Goal: Task Accomplishment & Management: Use online tool/utility

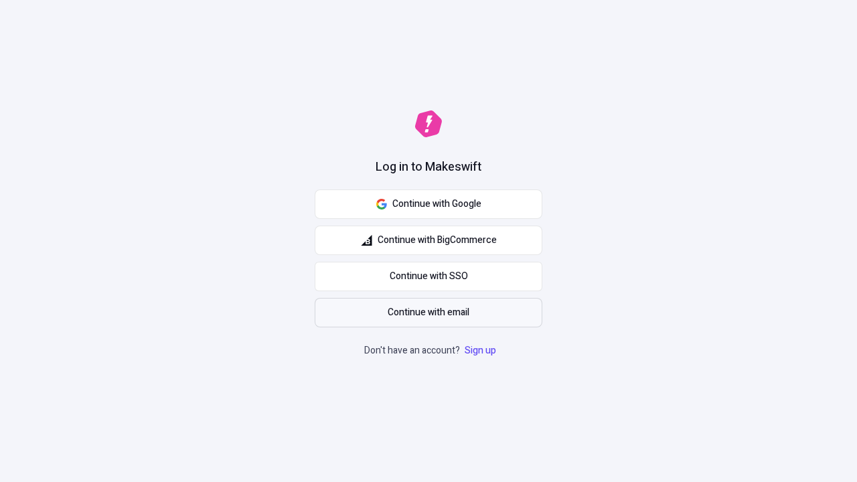
click at [429, 313] on span "Continue with email" at bounding box center [429, 312] width 82 height 15
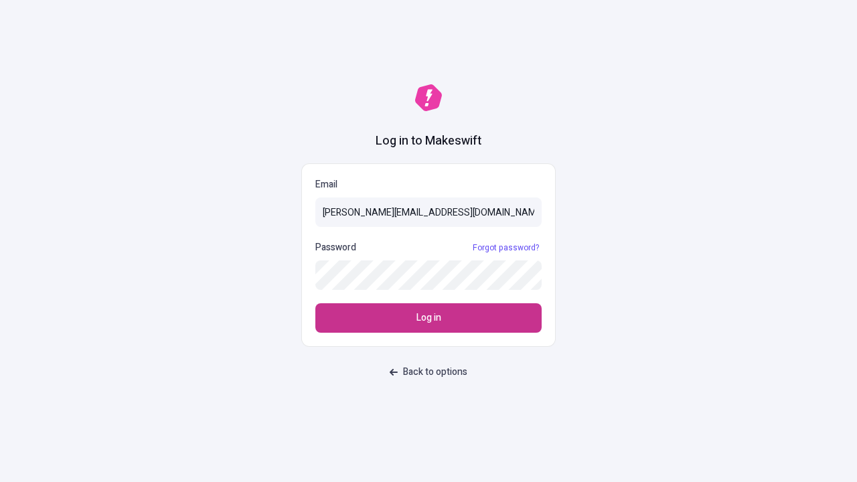
click at [429, 318] on span "Log in" at bounding box center [429, 318] width 25 height 15
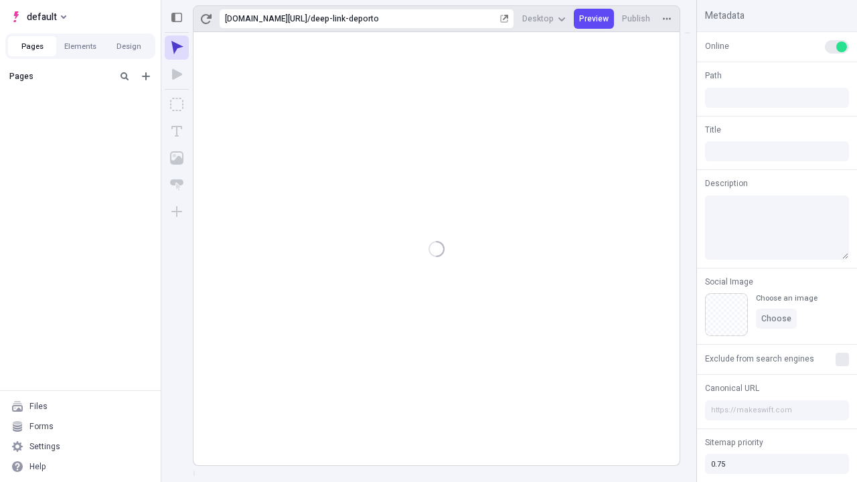
type input "/deep-link-deporto"
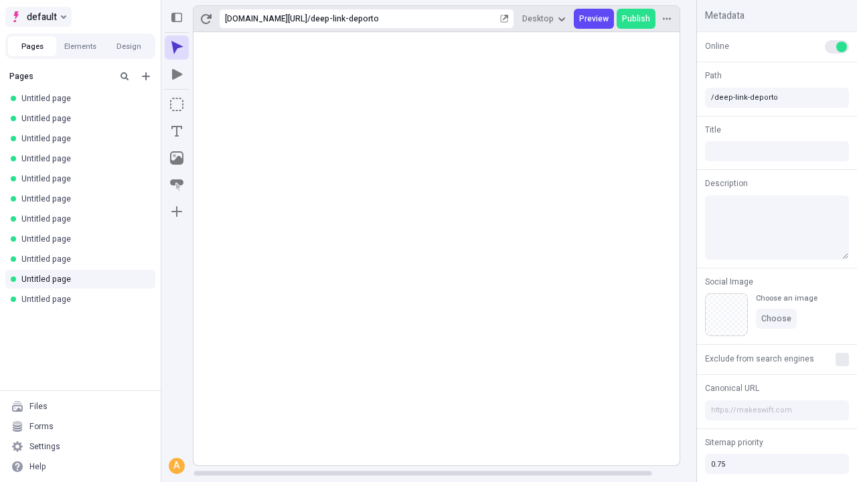
click at [38, 17] on span "default" at bounding box center [42, 17] width 30 height 16
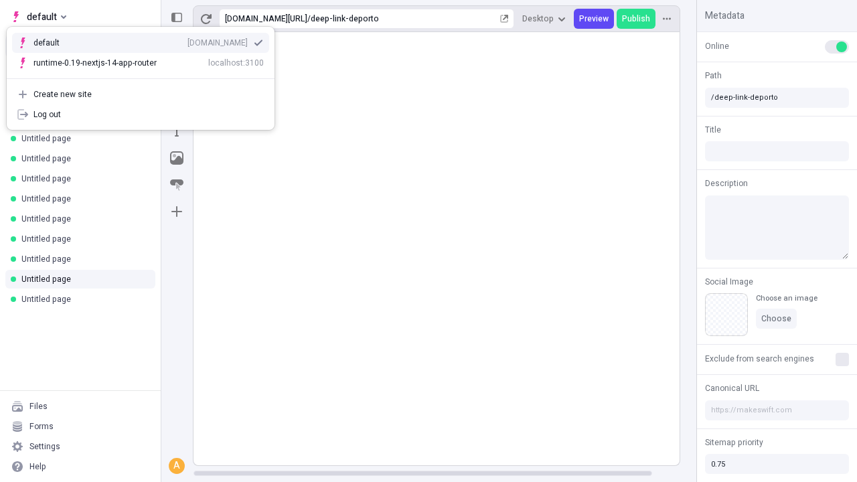
click at [188, 40] on div "[DOMAIN_NAME]" at bounding box center [218, 43] width 60 height 11
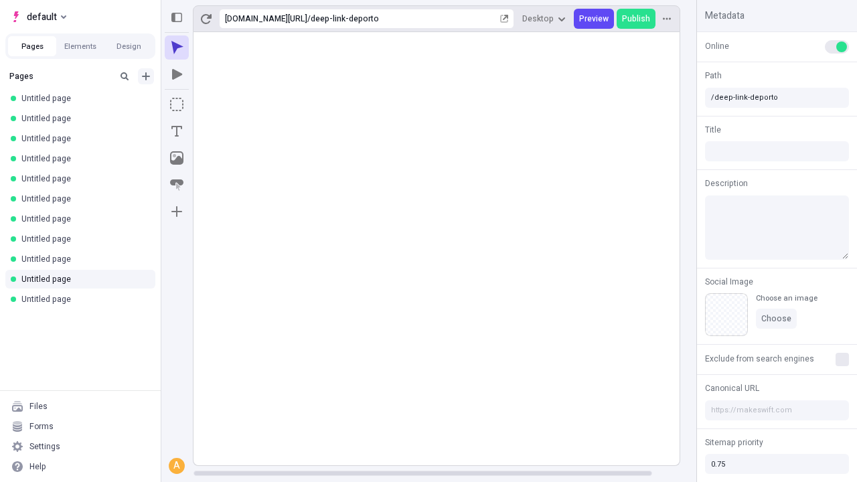
click at [146, 76] on icon "Add new" at bounding box center [146, 76] width 8 height 8
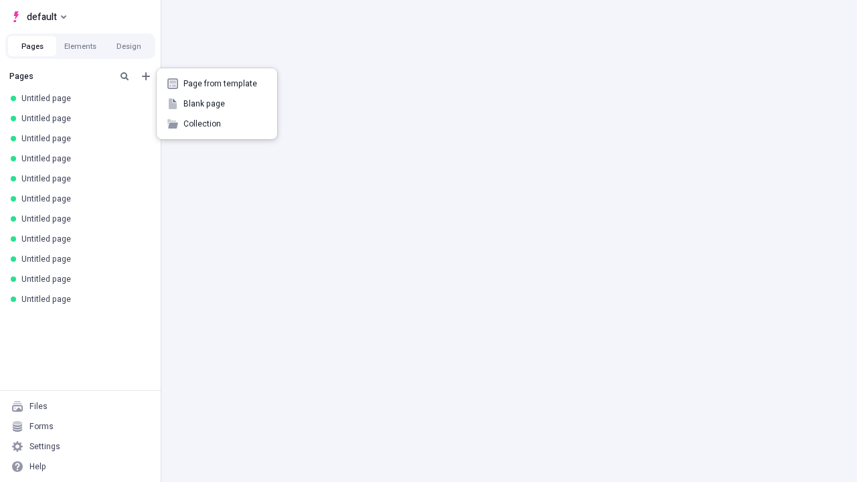
click at [217, 104] on span "Blank page" at bounding box center [224, 103] width 83 height 11
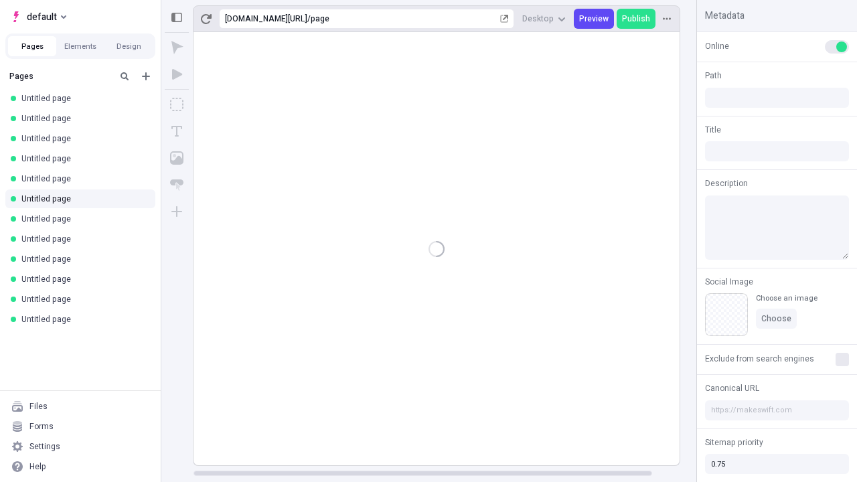
type input "/page"
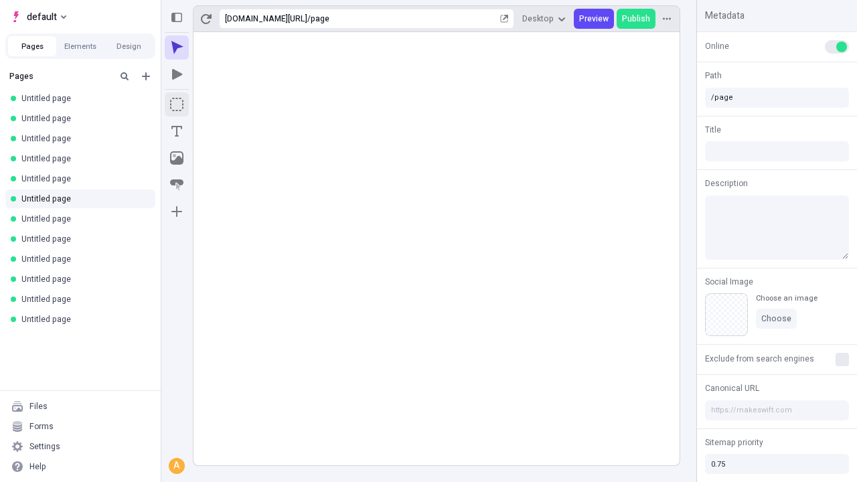
click at [177, 104] on icon "Box" at bounding box center [176, 104] width 13 height 13
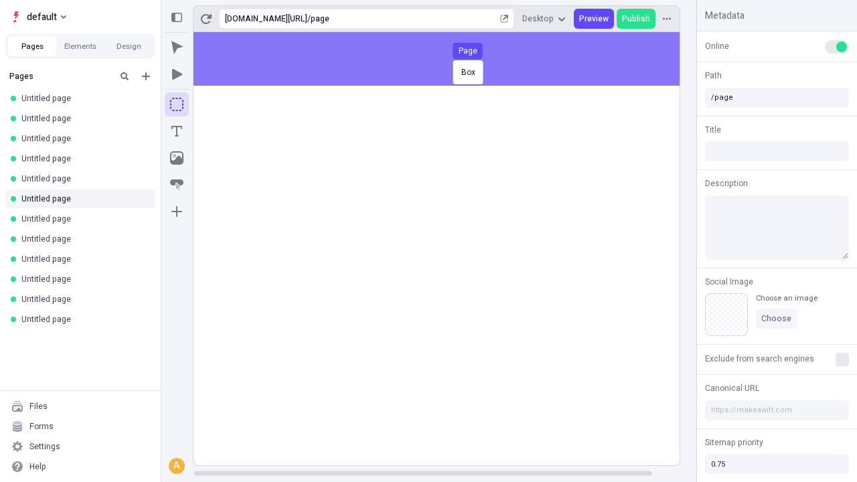
click at [450, 59] on div "Box Page" at bounding box center [428, 241] width 857 height 482
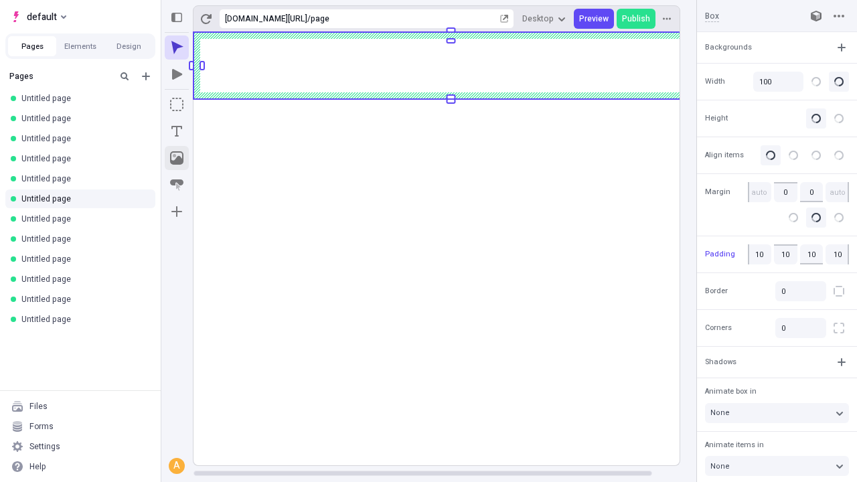
click at [177, 158] on icon "Image" at bounding box center [176, 157] width 13 height 13
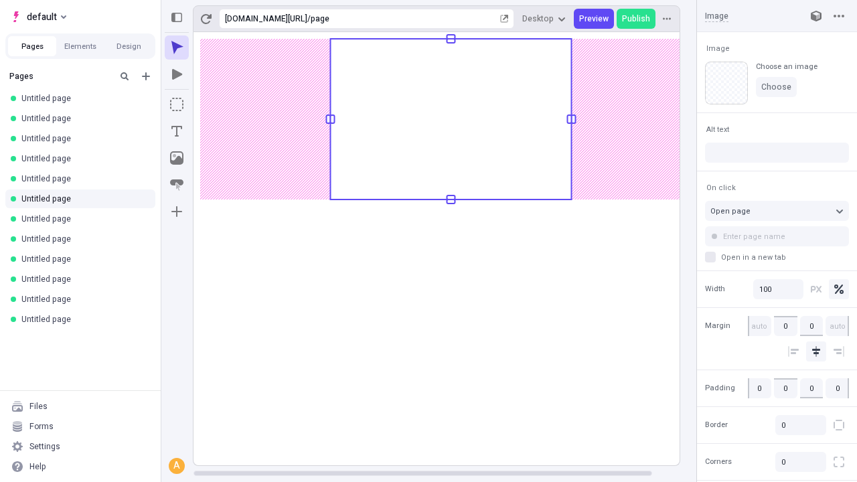
click at [177, 131] on icon "Text" at bounding box center [176, 131] width 11 height 11
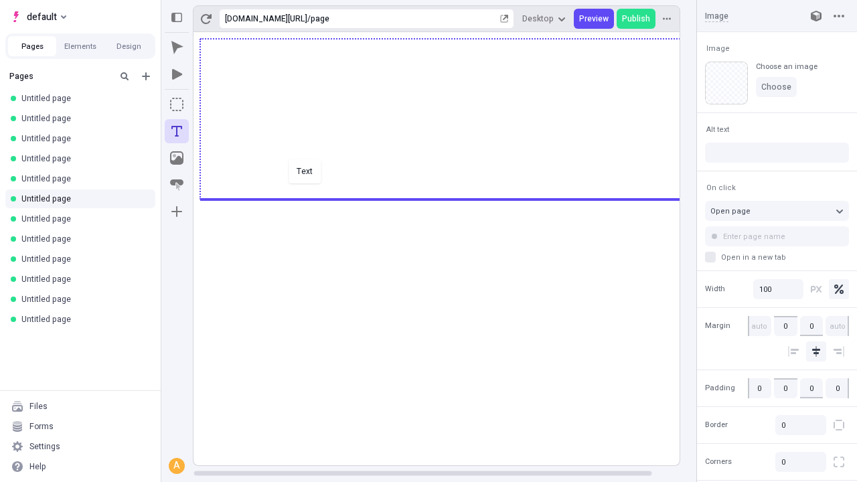
click at [450, 198] on div "Text" at bounding box center [428, 241] width 857 height 482
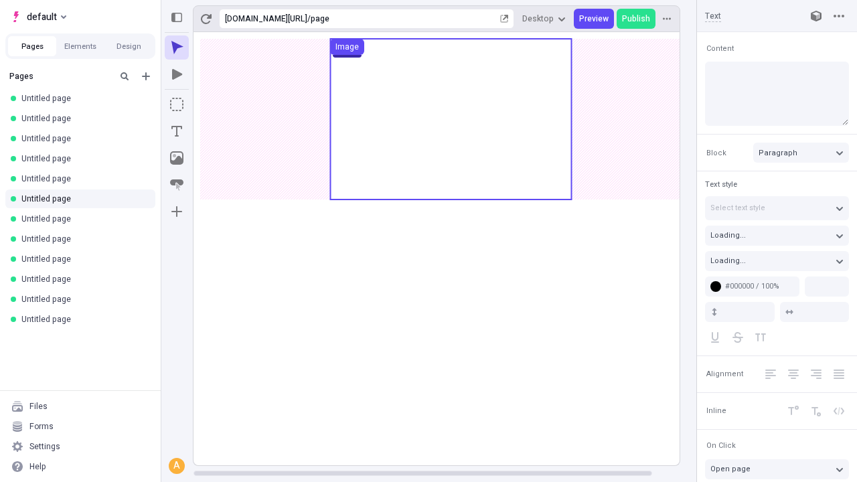
type input "18"
type input "1.5"
type textarea "Quickly fashion ethical e-commerce, and dramatically predominate equity investe…"
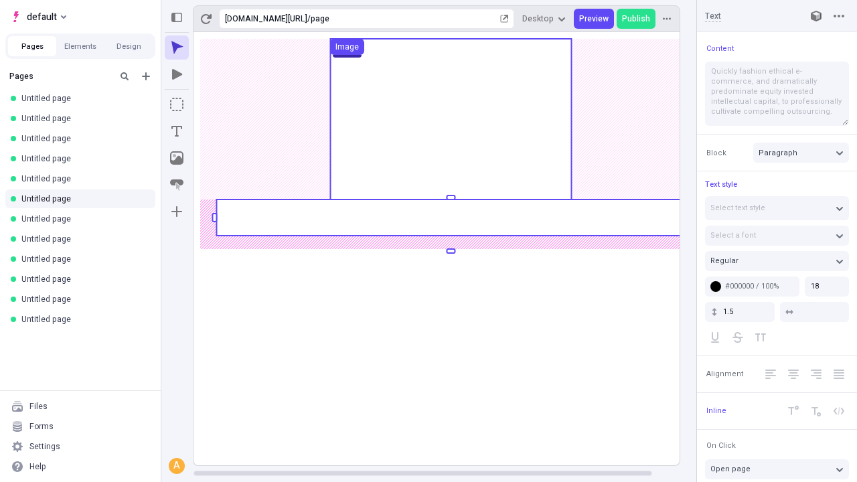
click at [450, 218] on rect at bounding box center [450, 218] width 469 height 36
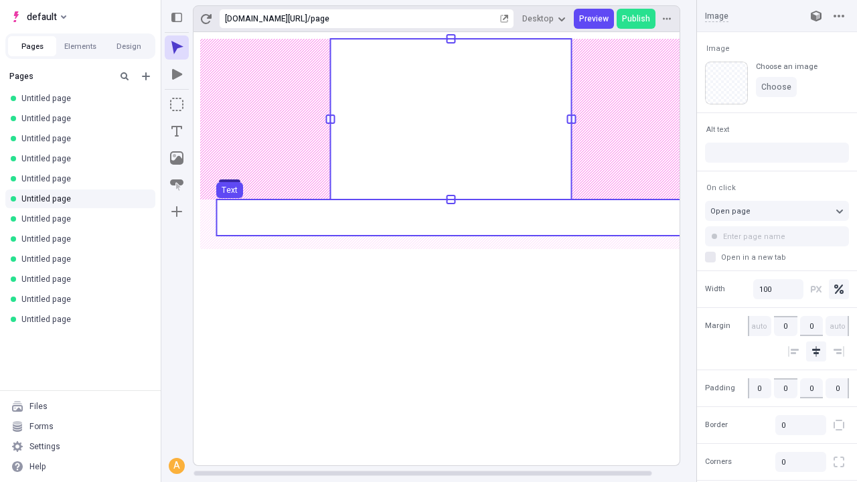
click at [450, 218] on use at bounding box center [450, 218] width 469 height 36
click at [450, 218] on g "Page Box Text" at bounding box center [451, 246] width 515 height 439
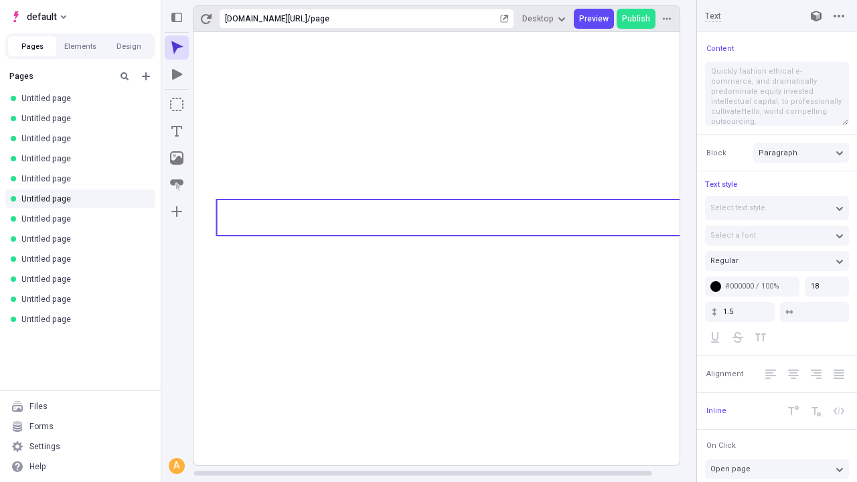
type textarea "Quickly fashion ethical e-commerce, and dramatically predominate equity investe…"
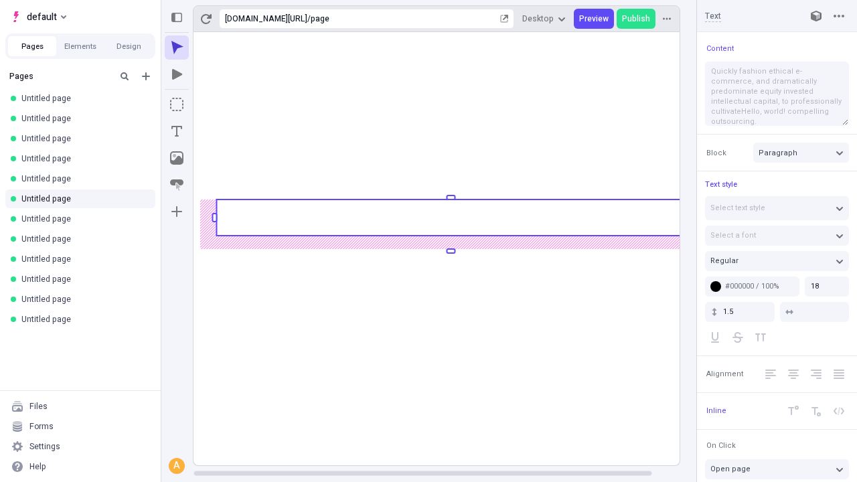
click at [177, 158] on icon "Image" at bounding box center [176, 157] width 13 height 13
